Goal: Information Seeking & Learning: Compare options

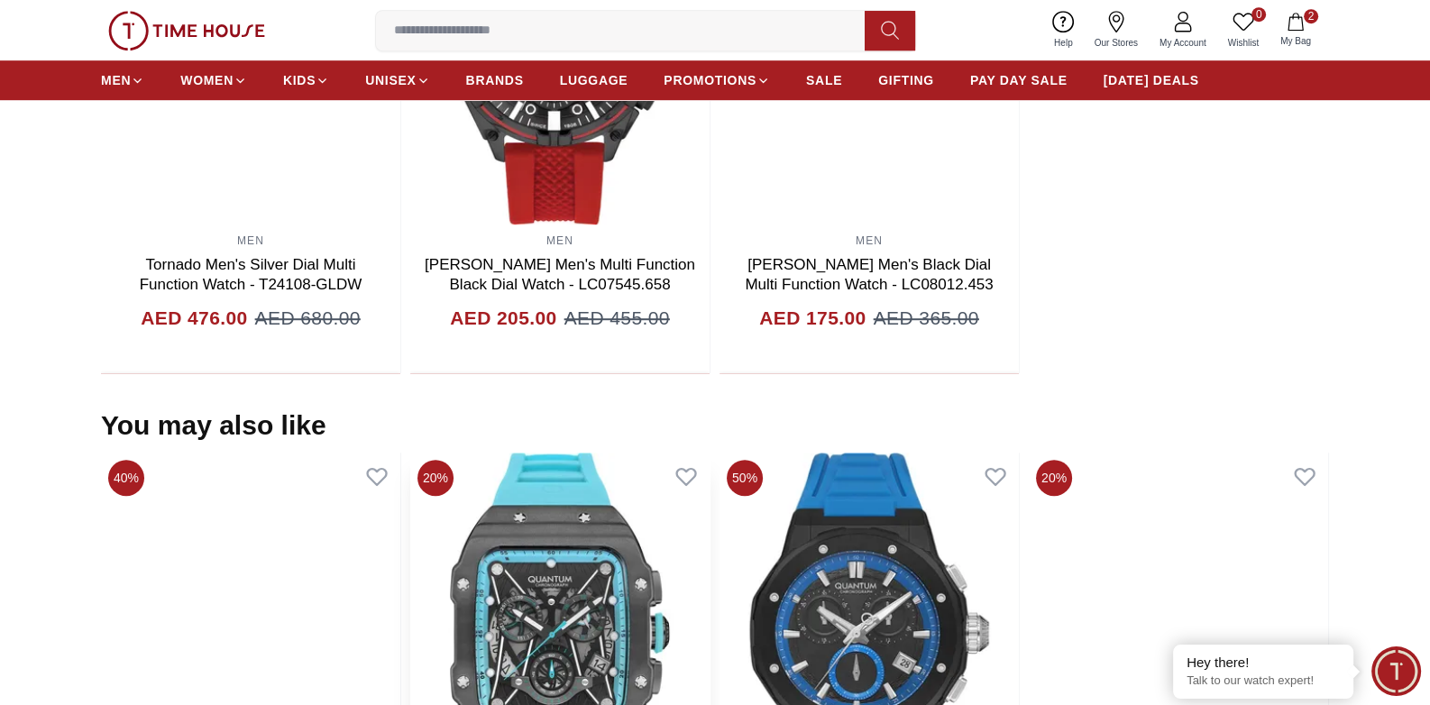
scroll to position [1704, 0]
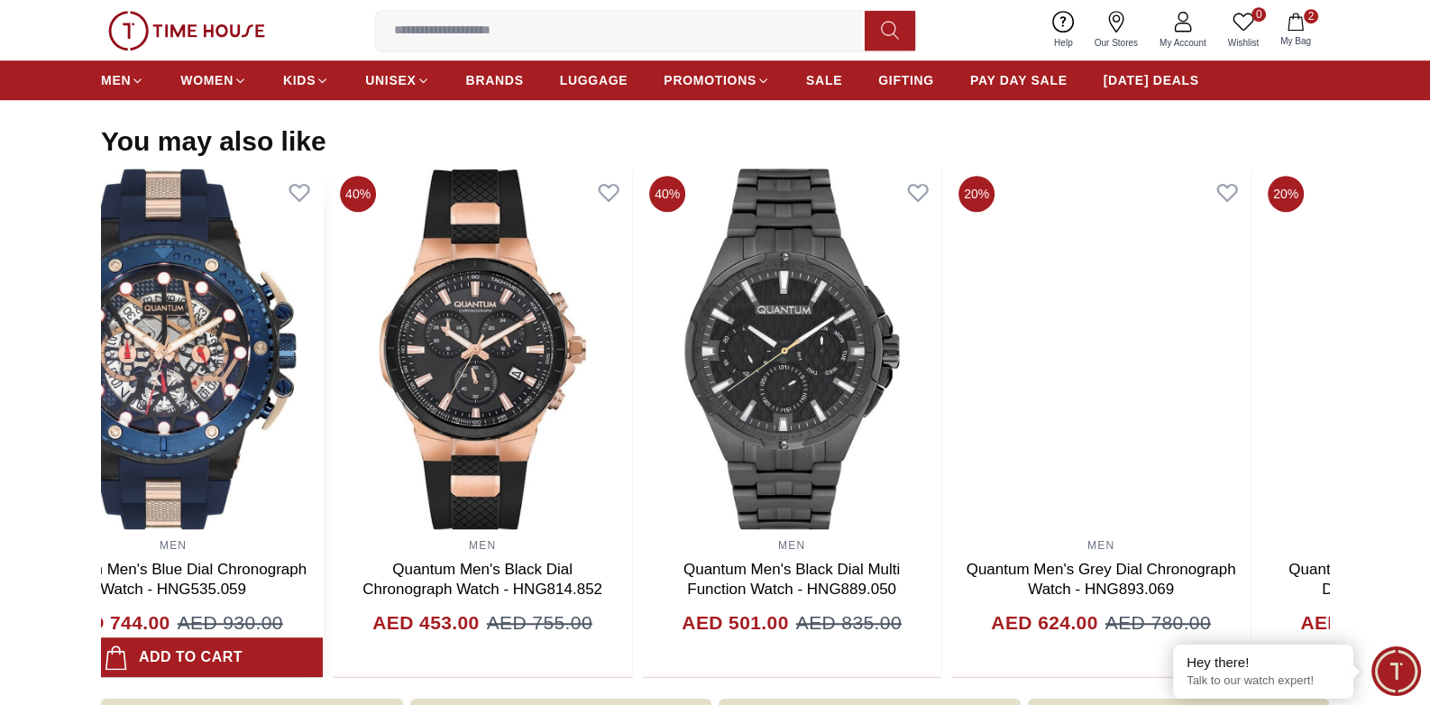
click at [138, 417] on img at bounding box center [172, 349] width 299 height 361
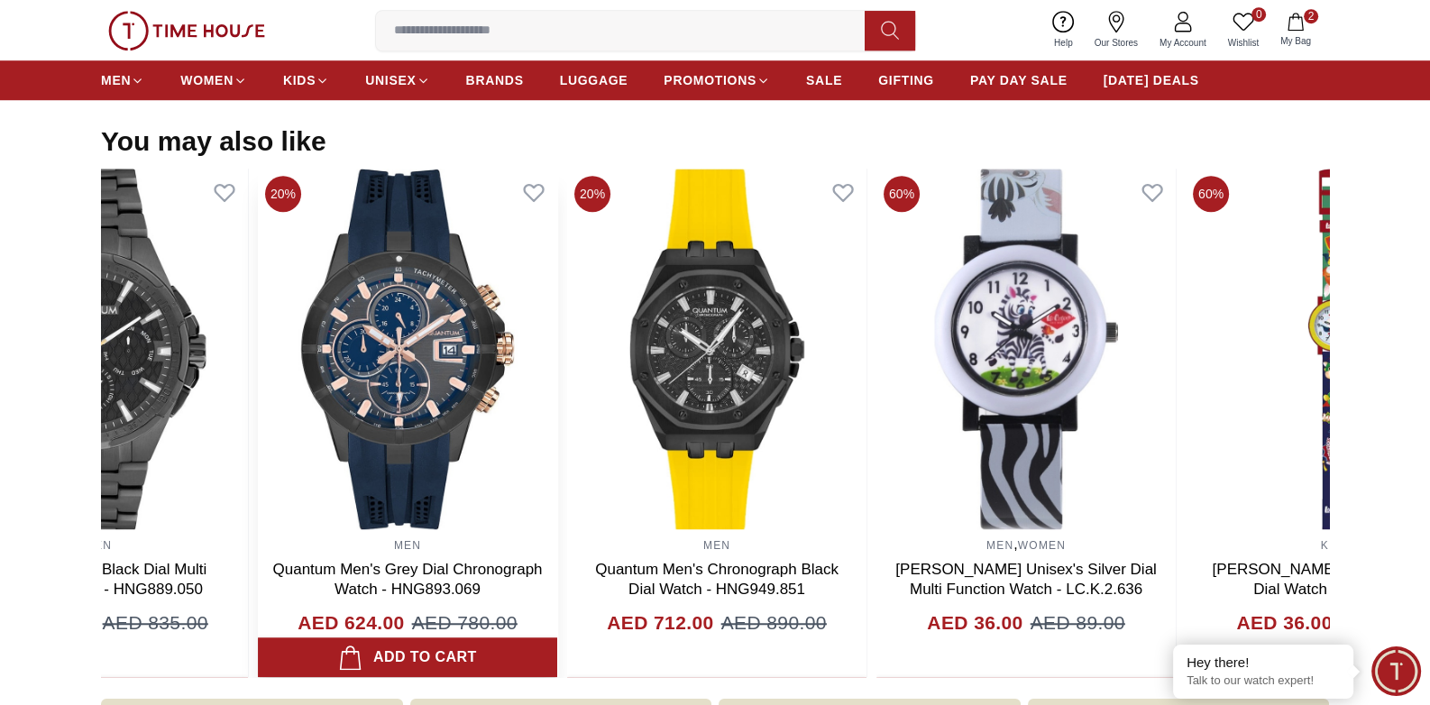
click at [381, 481] on img at bounding box center [407, 349] width 299 height 361
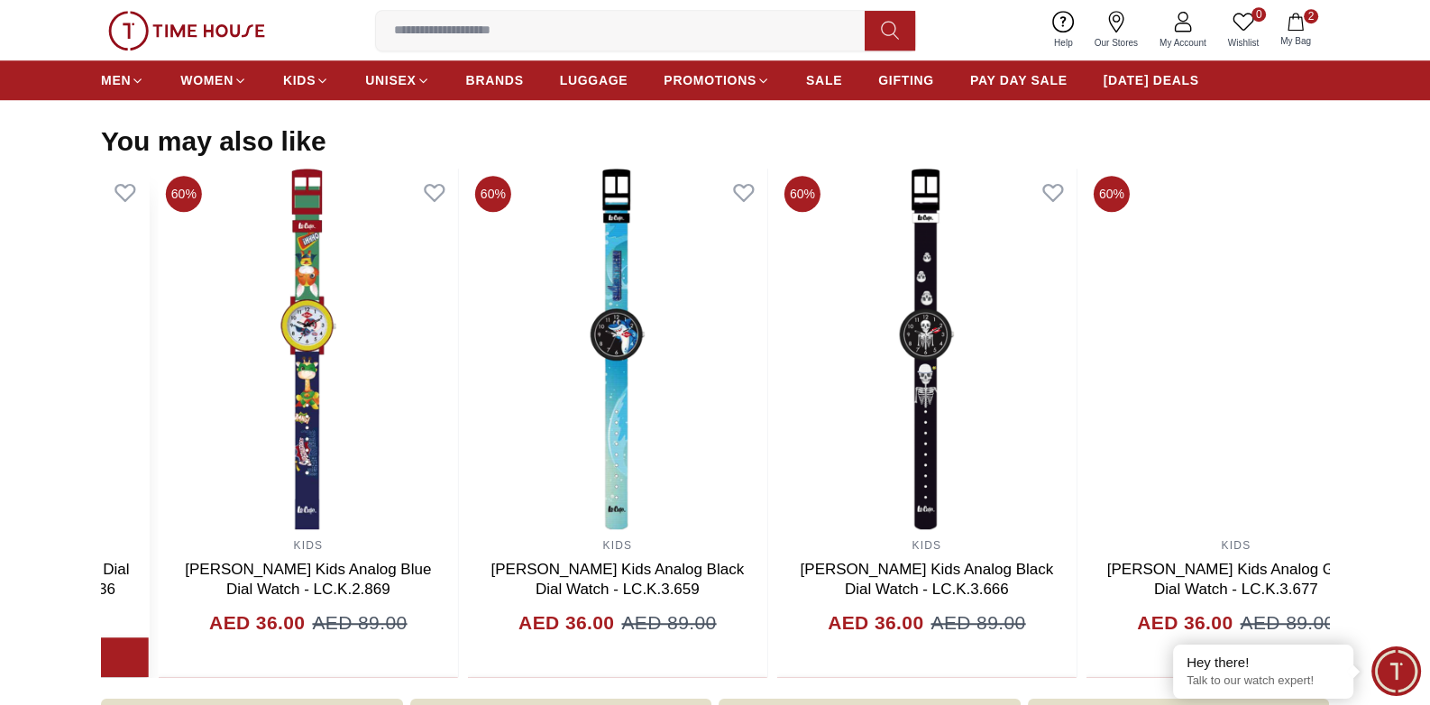
click at [0, 439] on section "You may also like 20% MEN Quantum Men's Chronograph Black Dial Watch - HNG1010.…" at bounding box center [715, 401] width 1430 height 553
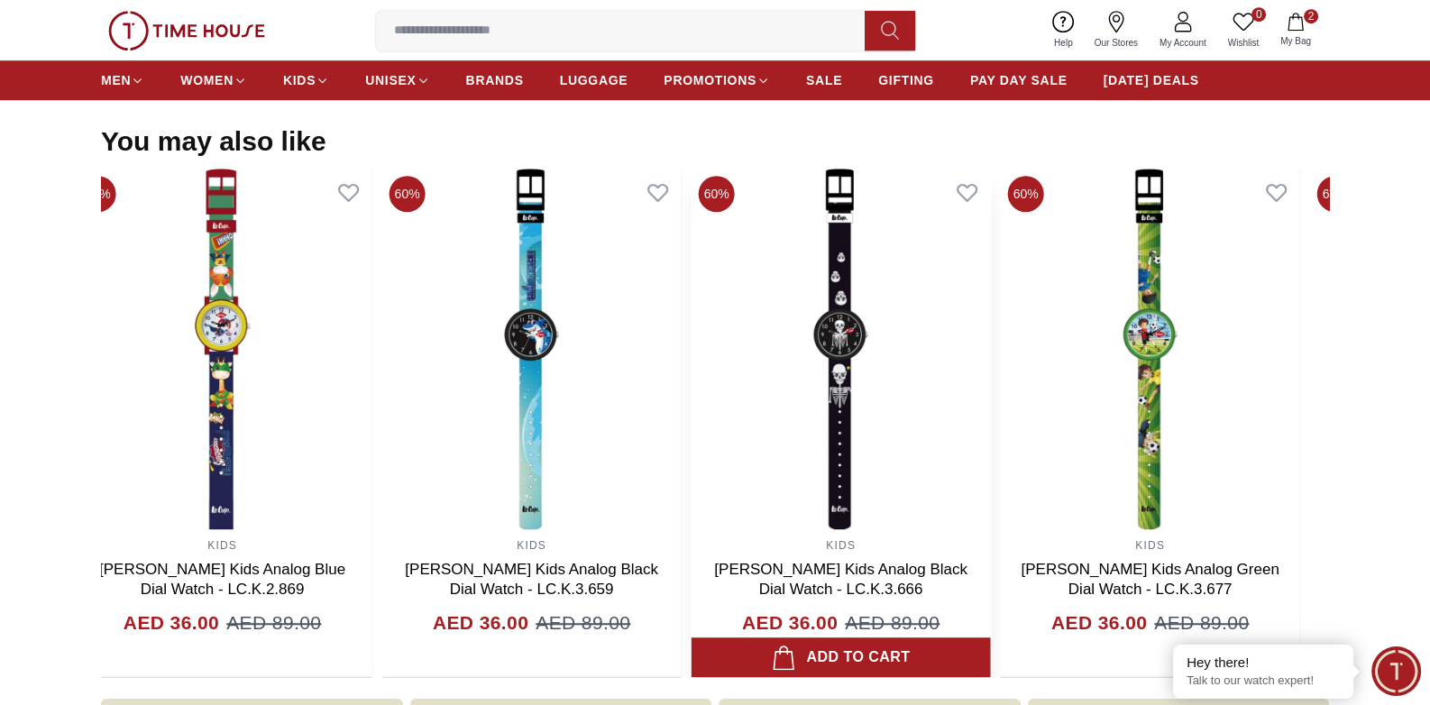
click at [0, 332] on section "You may also like 20% MEN Quantum Men's Chronograph Black Dial Watch - HNG1010.…" at bounding box center [715, 401] width 1430 height 553
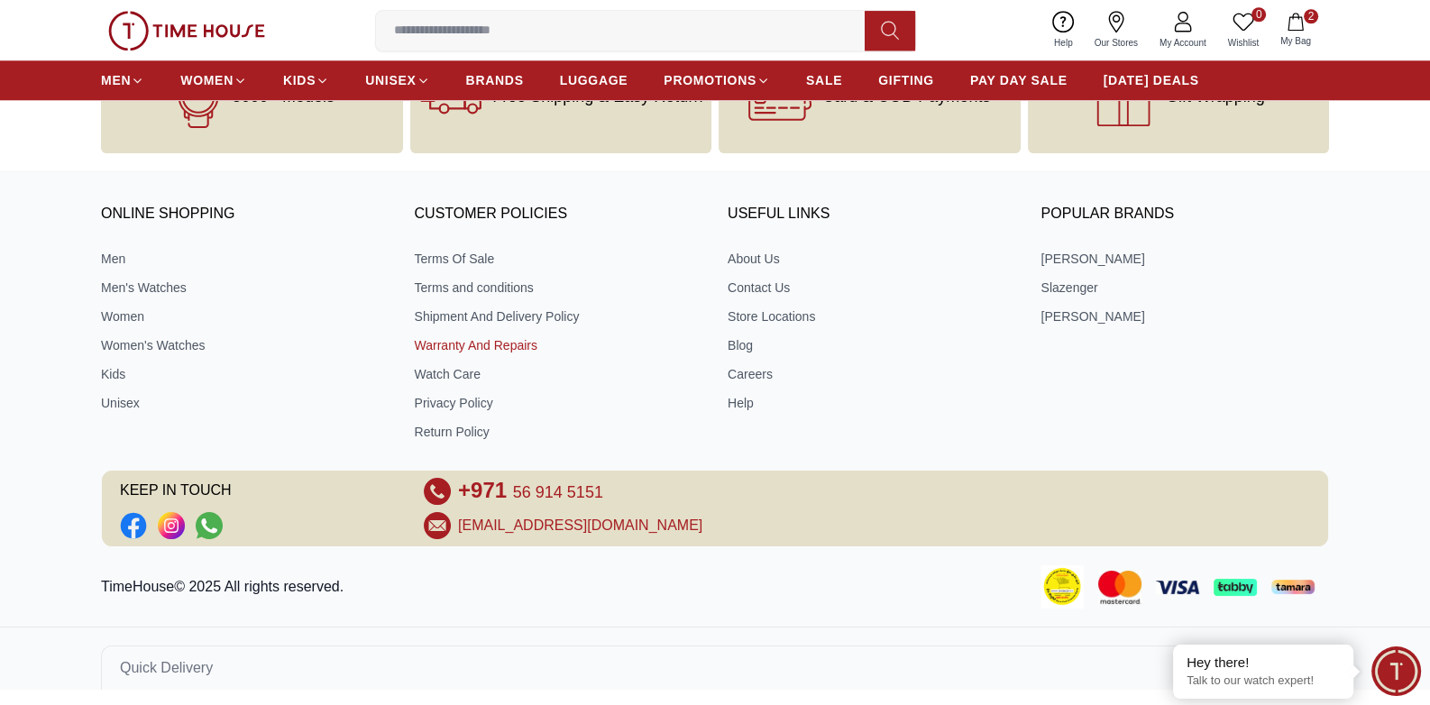
scroll to position [1795, 0]
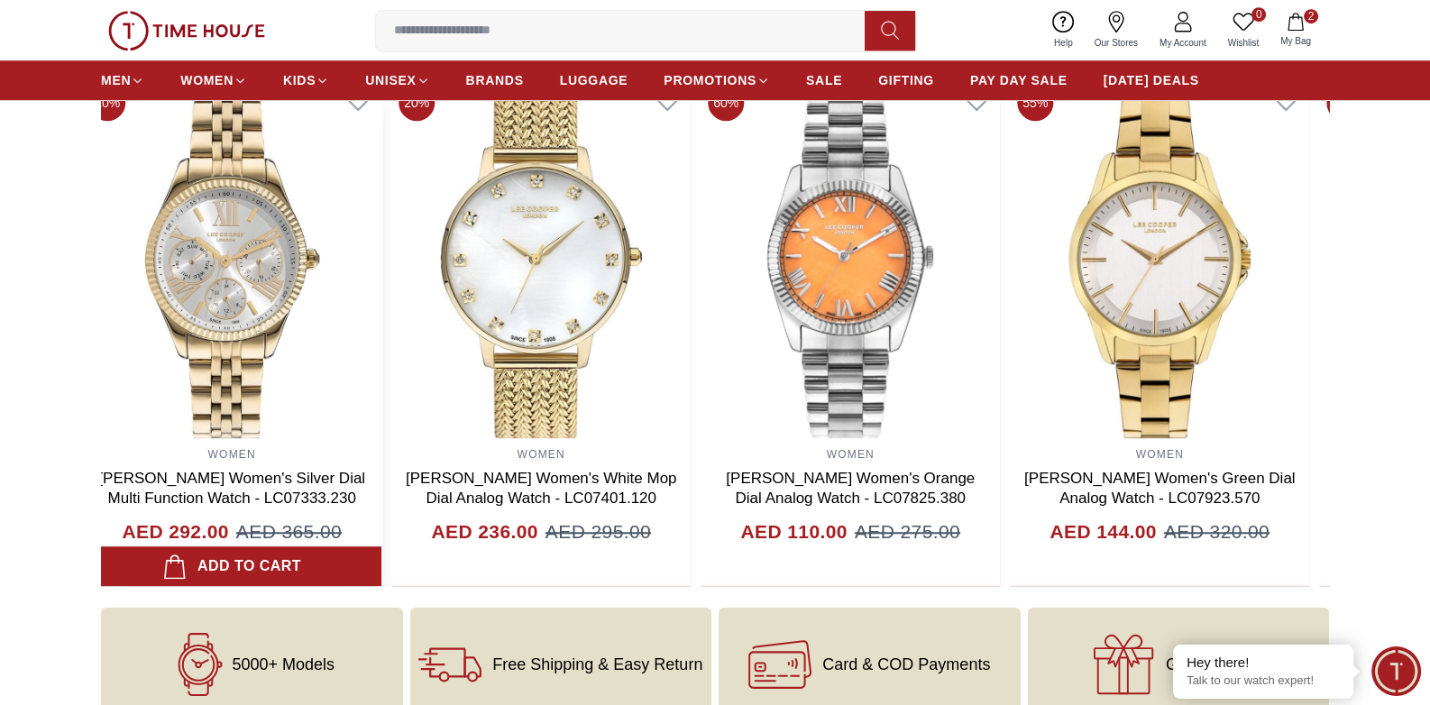
click at [156, 372] on img at bounding box center [231, 258] width 299 height 361
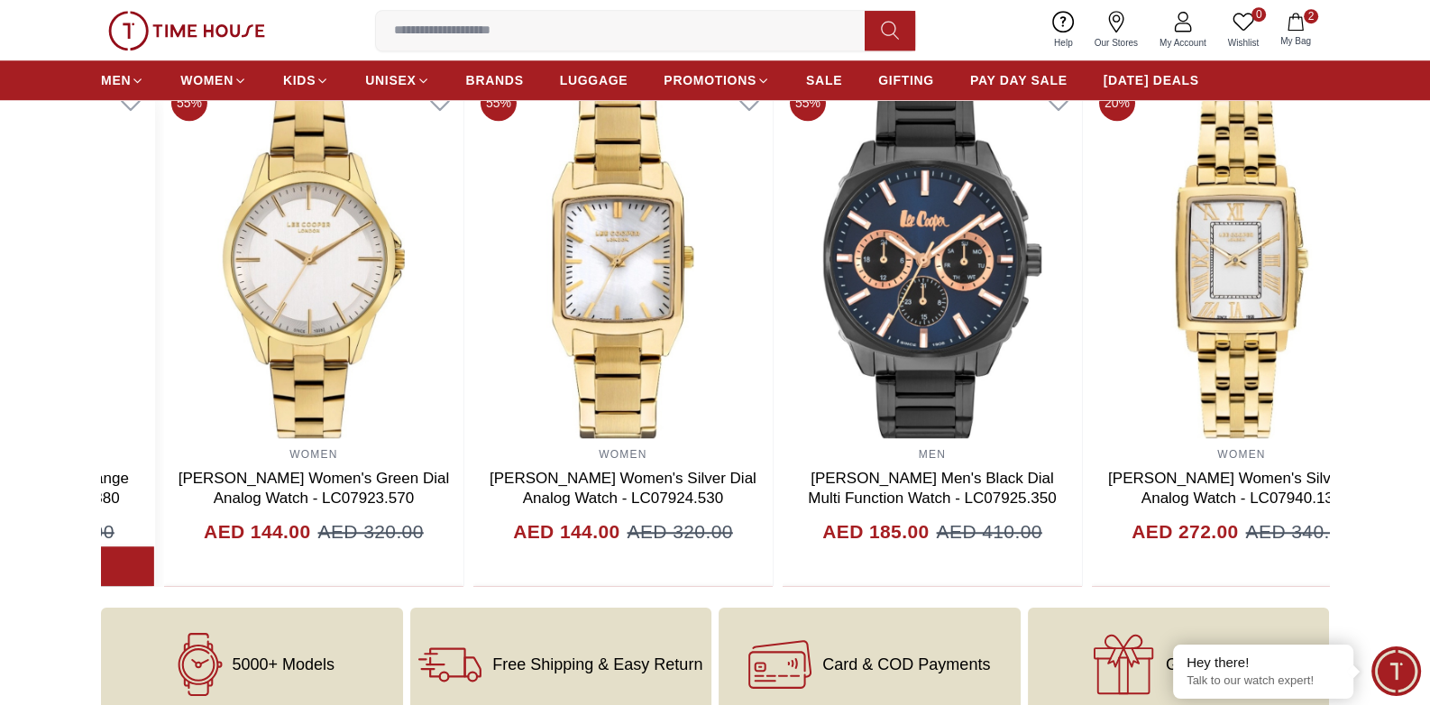
click at [105, 332] on img at bounding box center [4, 258] width 299 height 361
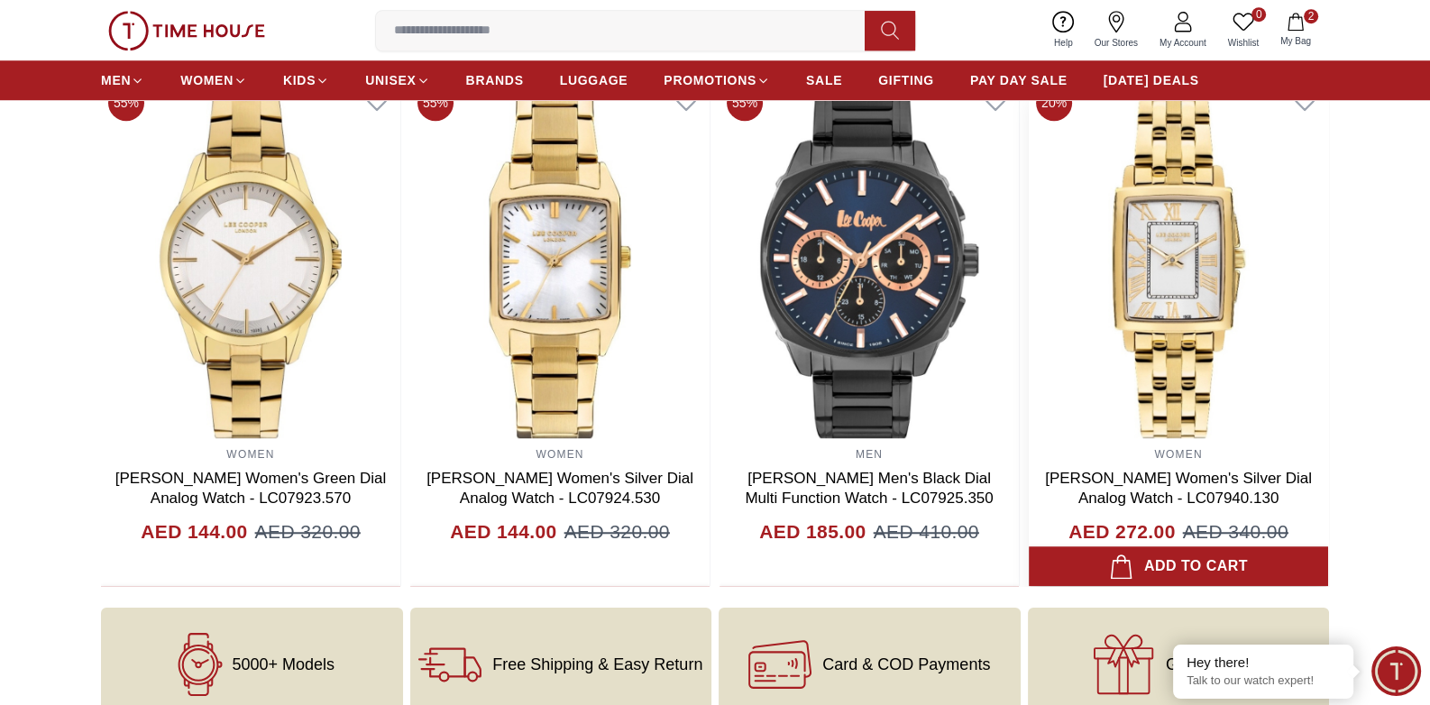
click at [1029, 344] on img at bounding box center [1178, 258] width 299 height 361
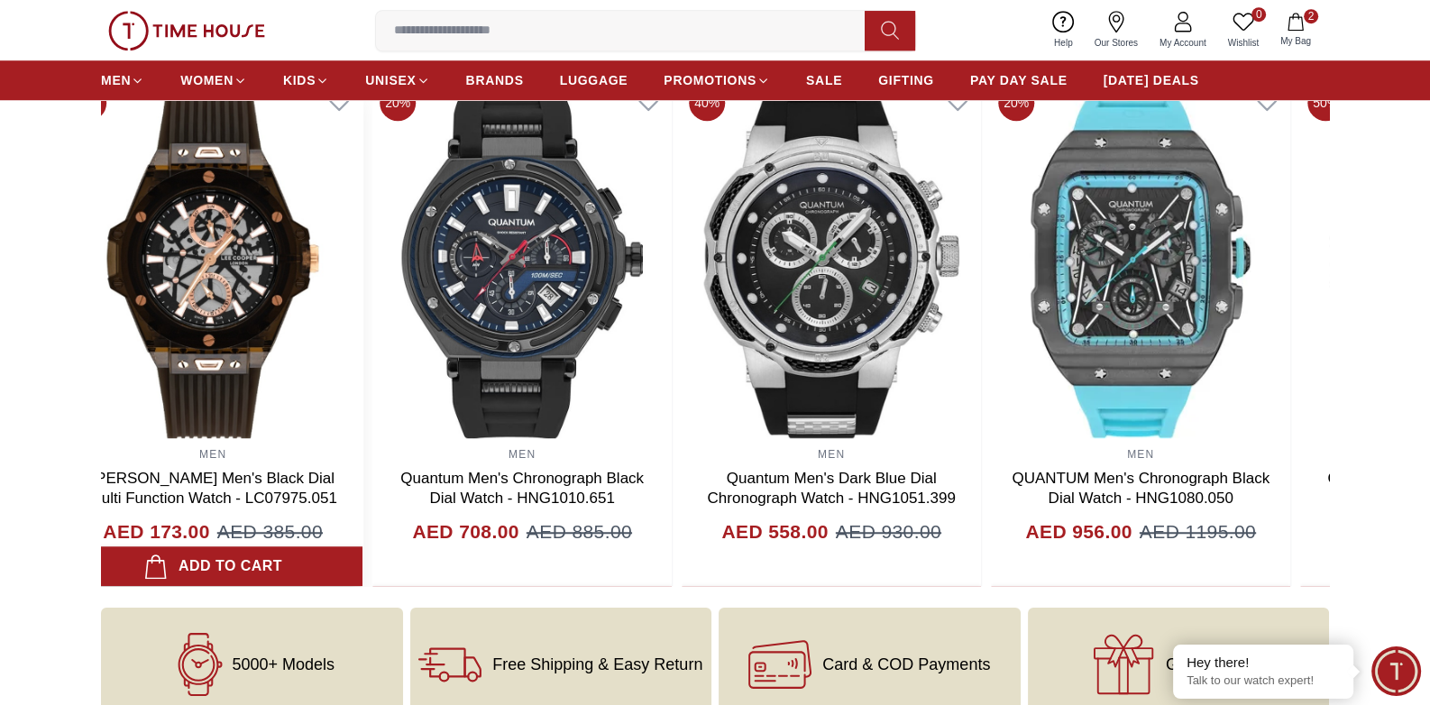
click at [0, 351] on section "You may also like 20% MEN Quantum Men's Blue Dial Chronograph Watch - HNG535.05…" at bounding box center [715, 310] width 1430 height 553
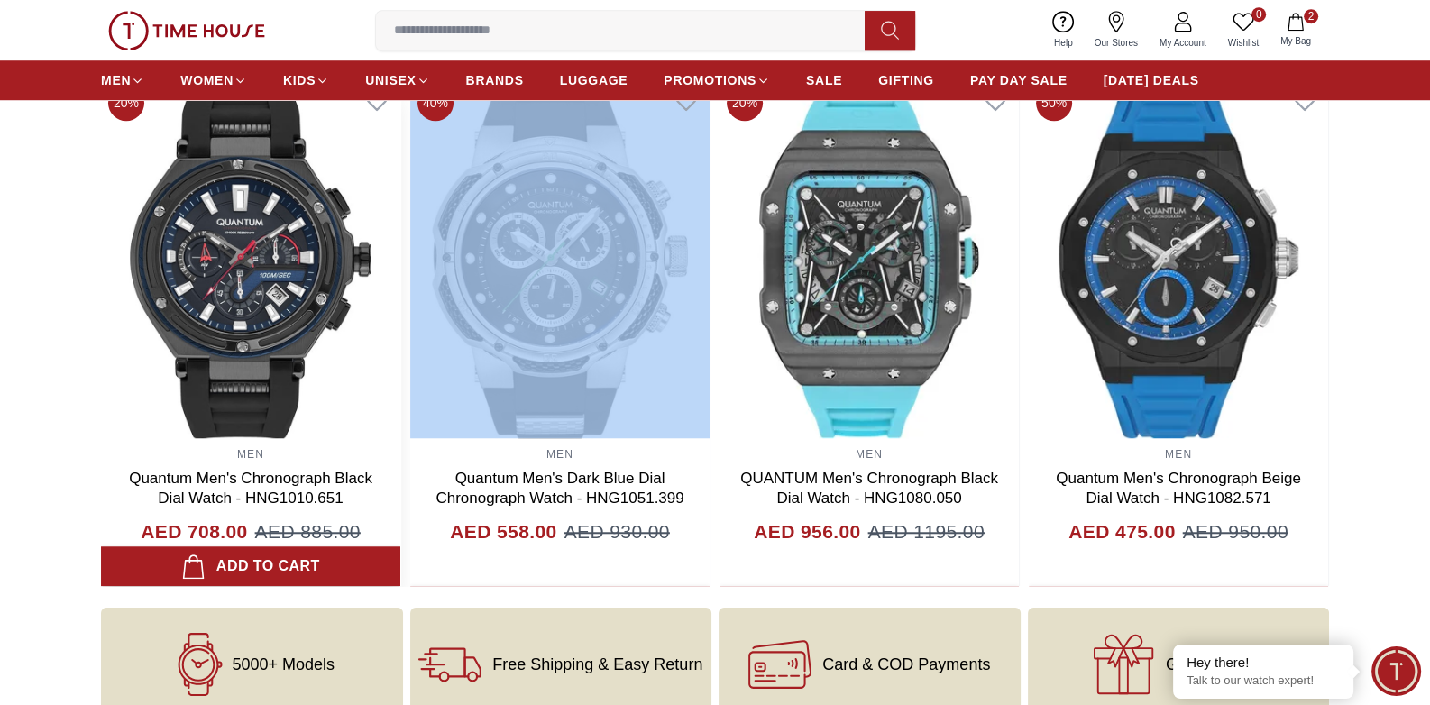
drag, startPoint x: 1292, startPoint y: 357, endPoint x: 346, endPoint y: 353, distance: 945.9
click at [355, 369] on div "40% MEN Quantum Men's Black Dial Chronograph Watch - HNG814.852 AED 453.00 AED …" at bounding box center [715, 332] width 1228 height 509
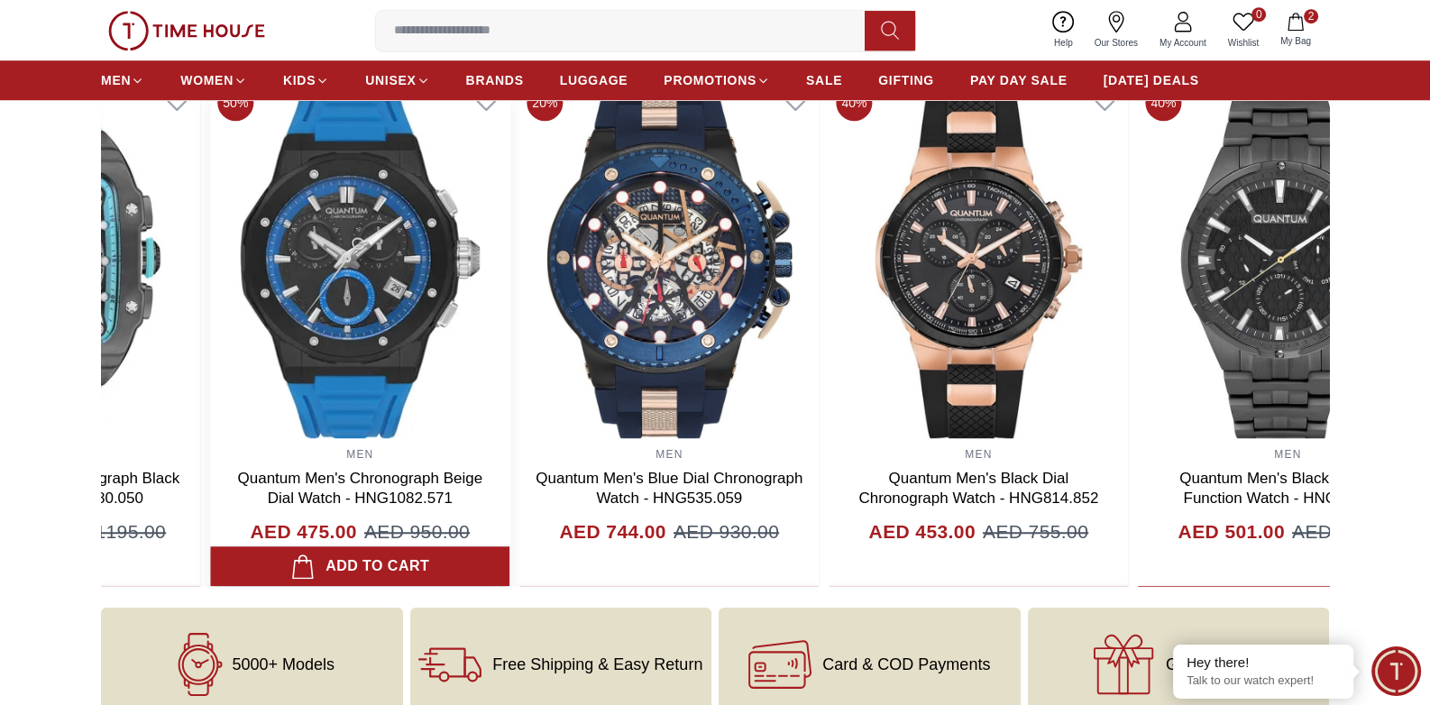
click at [0, 343] on section "You may also like 20% MEN Quantum Men's Grey Dial Chronograph Watch - HNG893.06…" at bounding box center [715, 310] width 1430 height 553
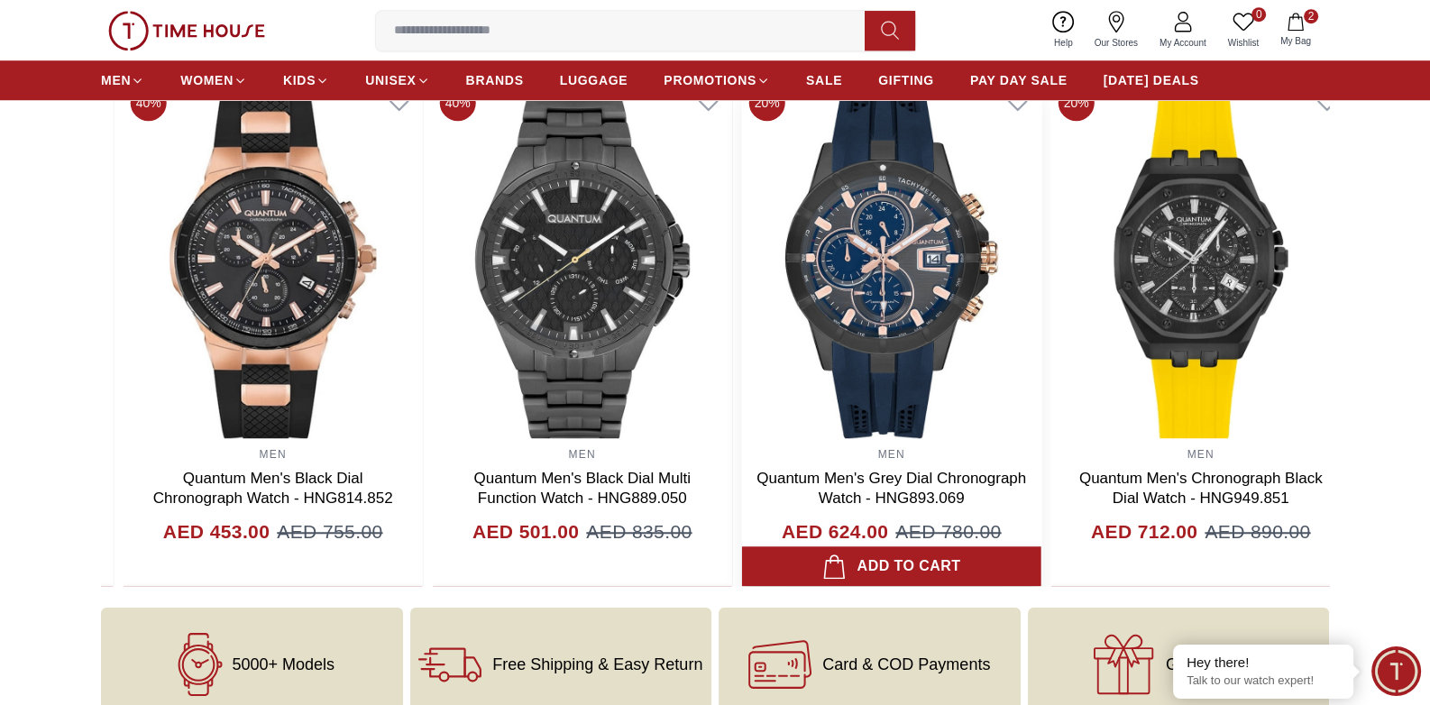
click at [97, 336] on section "You may also like 60% MEN , WOMEN [PERSON_NAME] Unisex's Silver Dial Multi Func…" at bounding box center [715, 310] width 1430 height 553
